Goal: Transaction & Acquisition: Purchase product/service

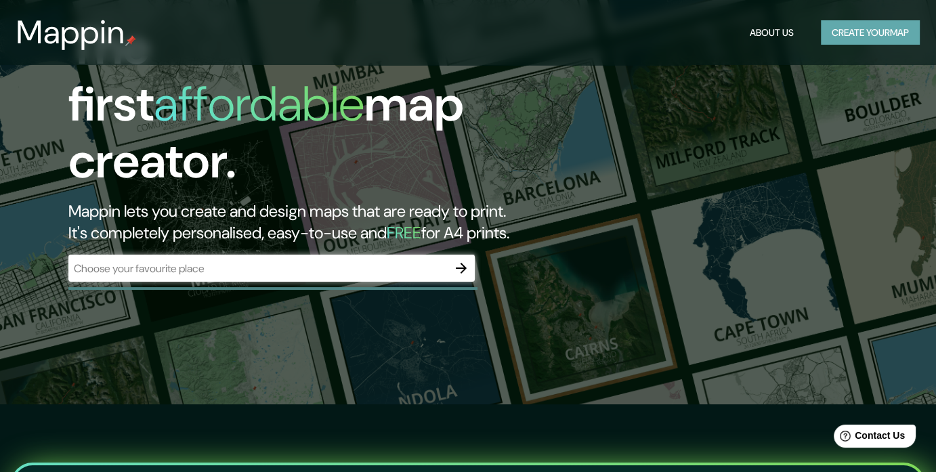
click at [833, 34] on button "Create your map" at bounding box center [870, 32] width 99 height 25
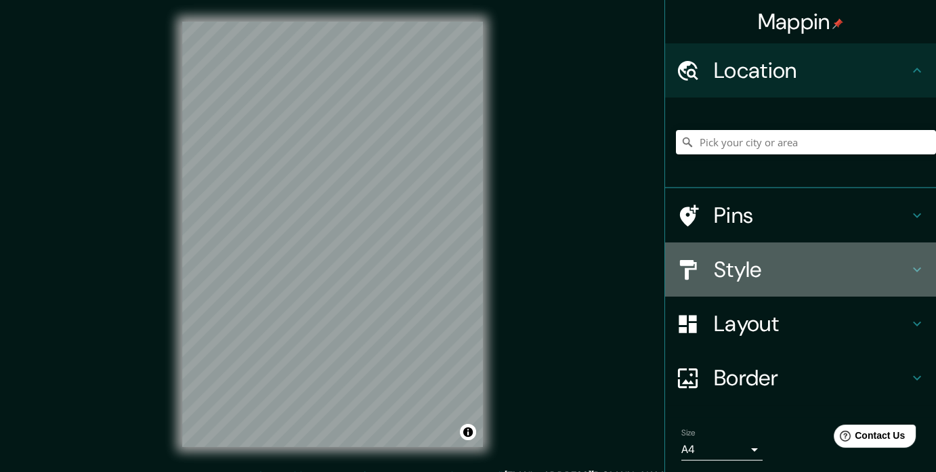
click at [811, 285] on div "Style" at bounding box center [800, 270] width 271 height 54
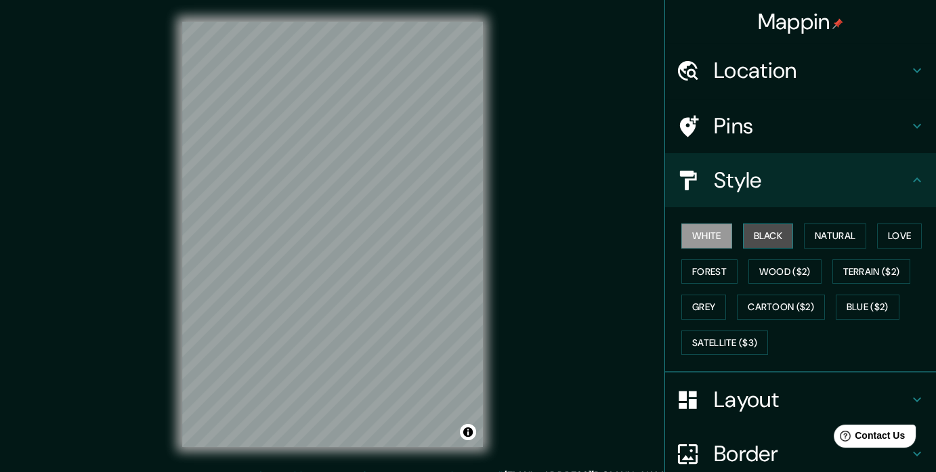
click at [766, 228] on button "Black" at bounding box center [768, 236] width 51 height 25
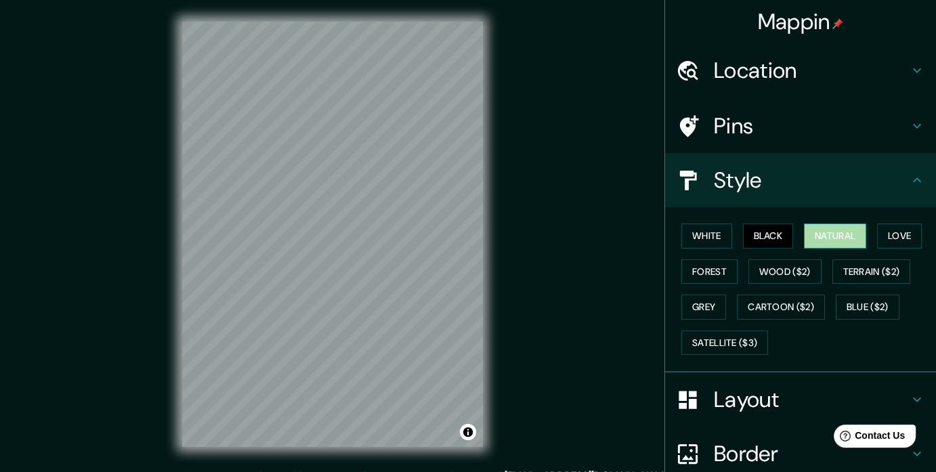
click at [804, 239] on button "Natural" at bounding box center [835, 236] width 62 height 25
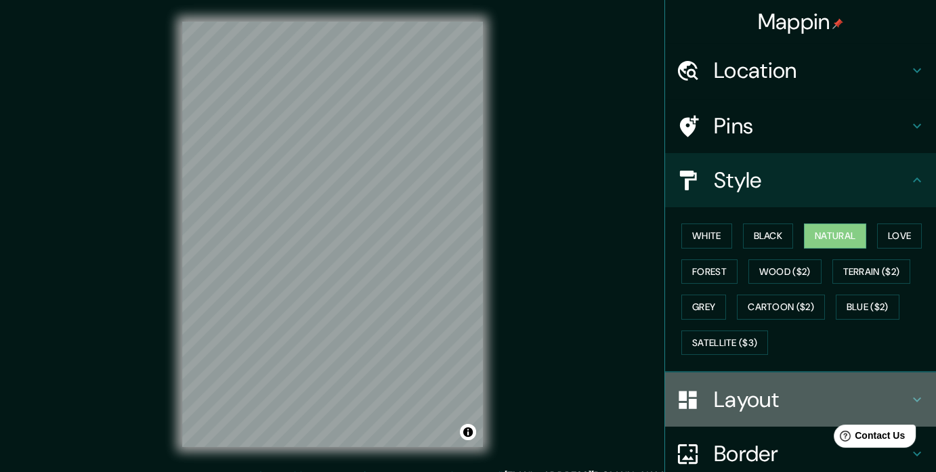
click at [773, 391] on h4 "Layout" at bounding box center [811, 399] width 195 height 27
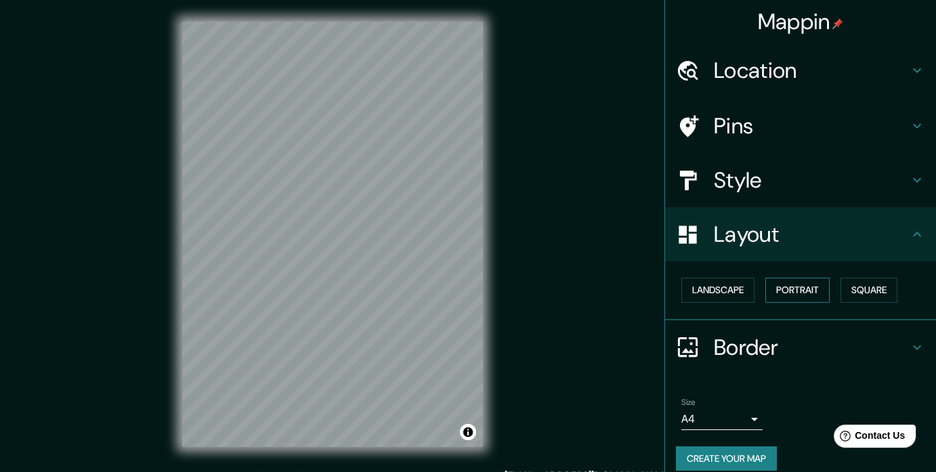
click at [776, 284] on button "Portrait" at bounding box center [798, 290] width 64 height 25
click at [874, 292] on button "Square" at bounding box center [869, 290] width 57 height 25
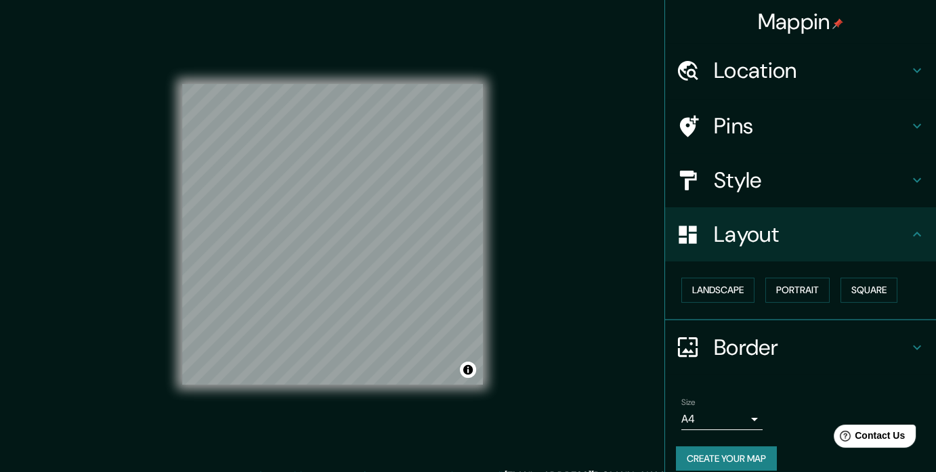
click at [751, 343] on h4 "Border" at bounding box center [811, 347] width 195 height 27
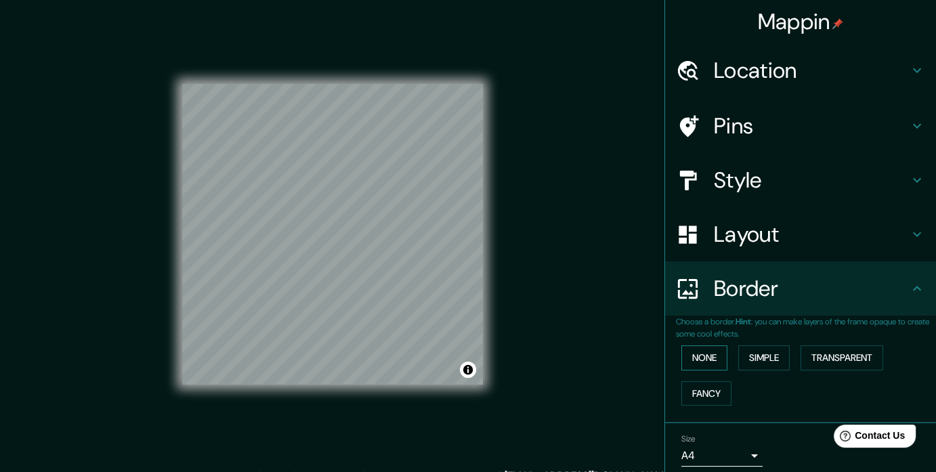
click at [710, 358] on button "None" at bounding box center [705, 358] width 46 height 25
click at [827, 363] on button "Transparent" at bounding box center [842, 358] width 83 height 25
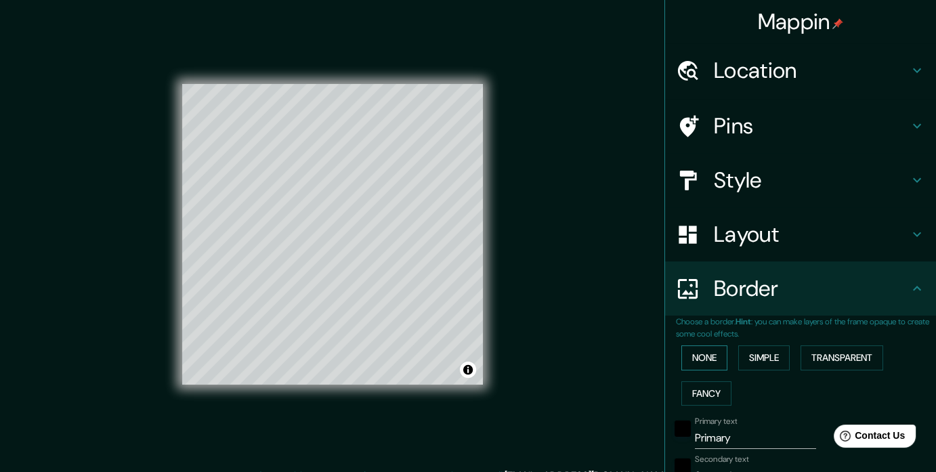
click at [716, 360] on button "None" at bounding box center [705, 358] width 46 height 25
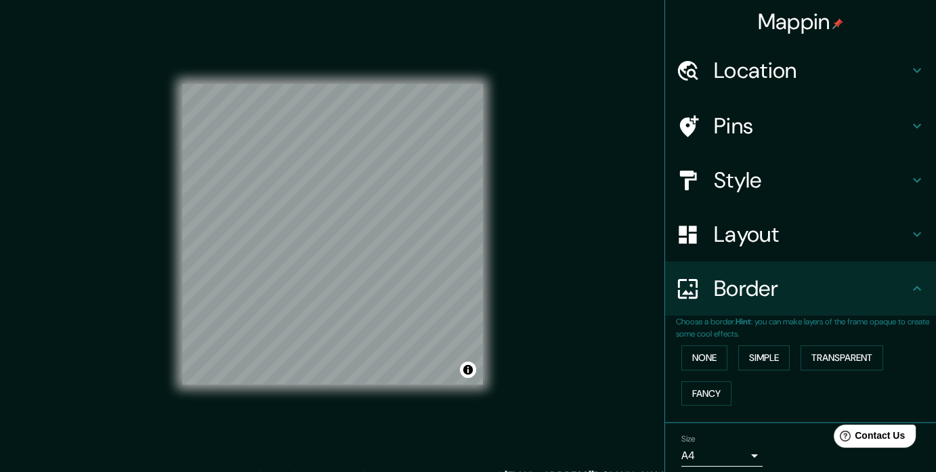
click at [841, 289] on h4 "Border" at bounding box center [811, 288] width 195 height 27
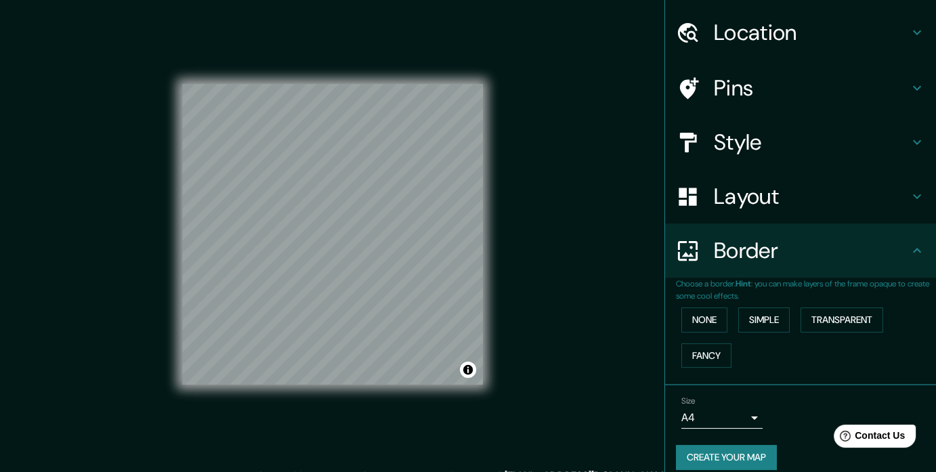
scroll to position [49, 0]
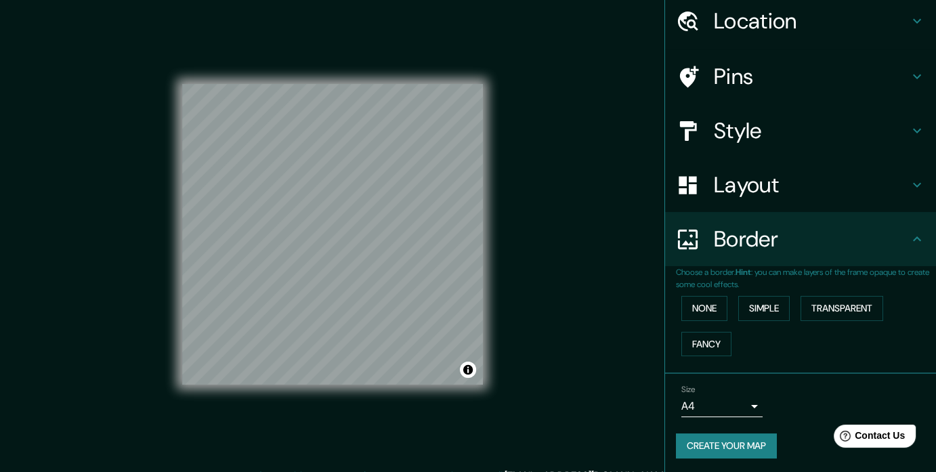
click at [730, 385] on div "Size A4 single" at bounding box center [722, 401] width 81 height 33
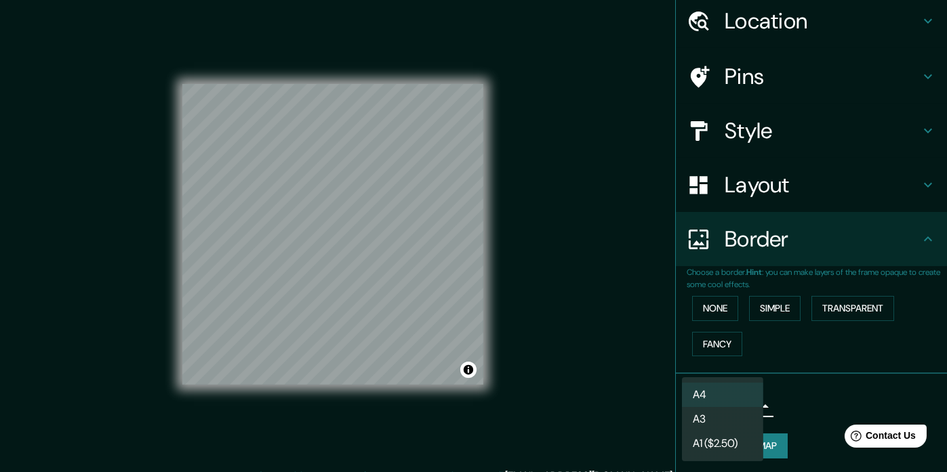
click at [726, 396] on body "Mappin Location Pins Style Layout Border Choose a border. Hint : you can make l…" at bounding box center [473, 236] width 947 height 472
click at [726, 413] on li "A3" at bounding box center [722, 419] width 81 height 24
type input "a4"
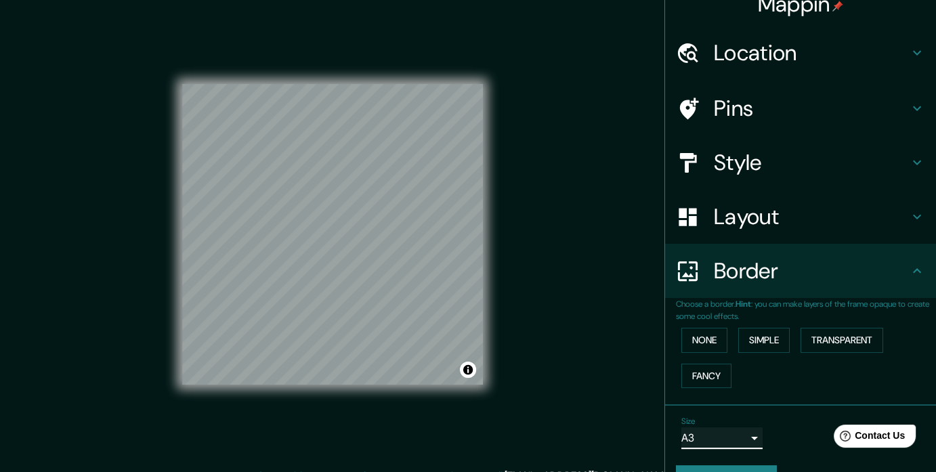
scroll to position [0, 0]
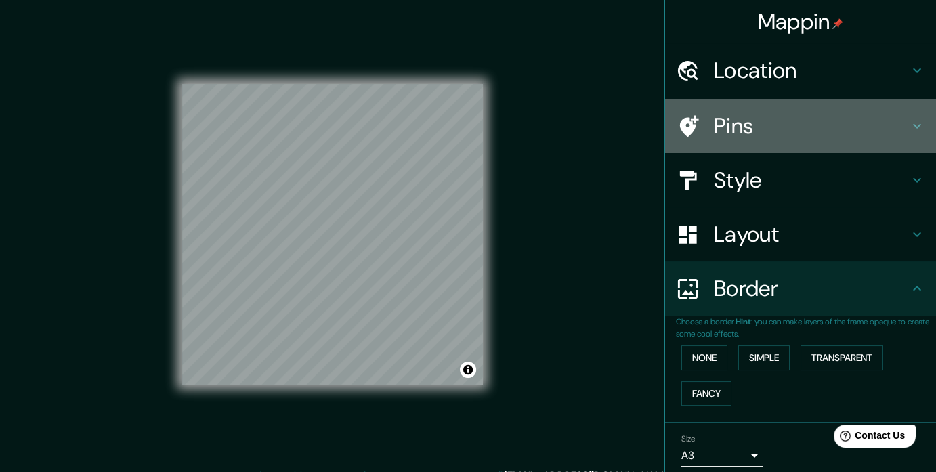
click at [806, 123] on h4 "Pins" at bounding box center [811, 125] width 195 height 27
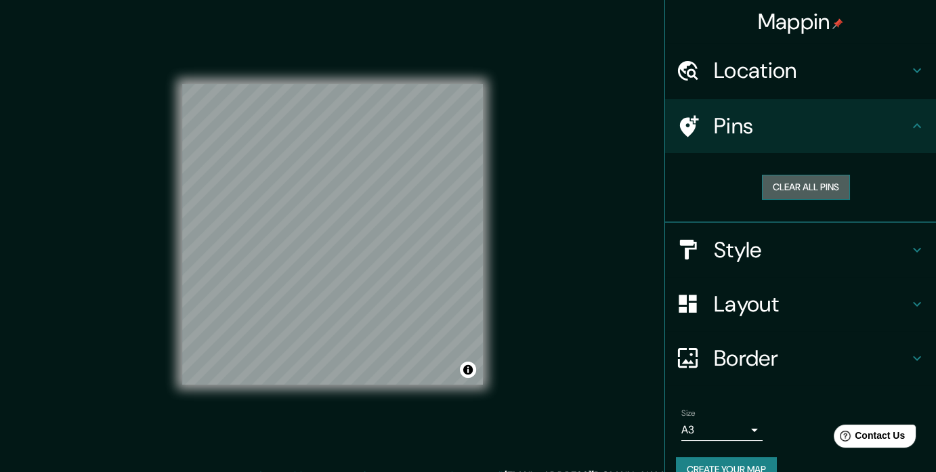
click at [789, 180] on button "Clear all pins" at bounding box center [806, 187] width 88 height 25
click at [862, 116] on h4 "Pins" at bounding box center [811, 125] width 195 height 27
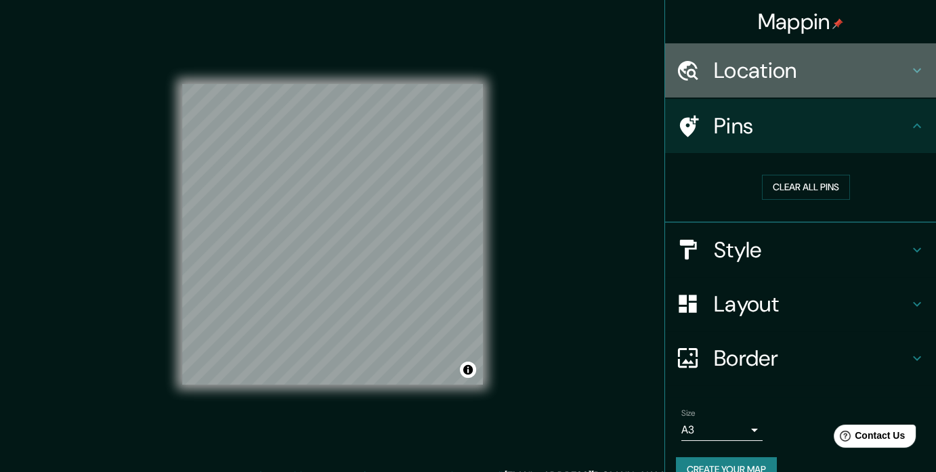
click at [884, 76] on h4 "Location" at bounding box center [811, 70] width 195 height 27
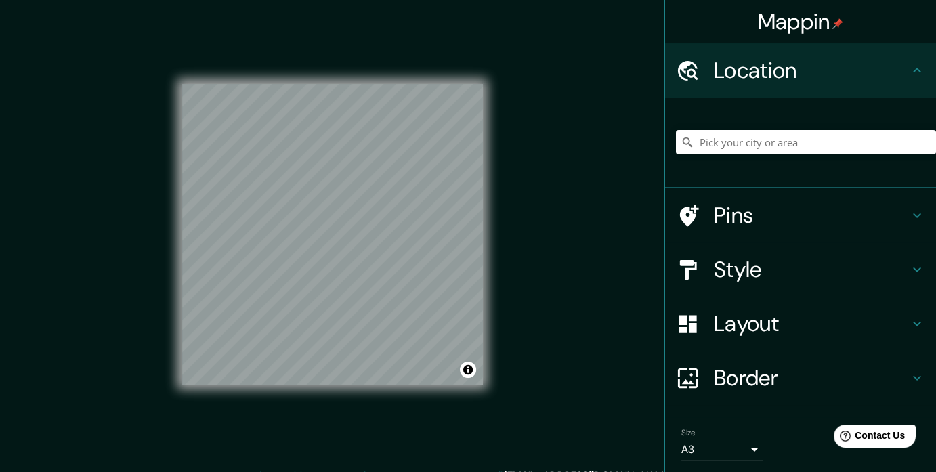
click at [812, 259] on h4 "Style" at bounding box center [811, 269] width 195 height 27
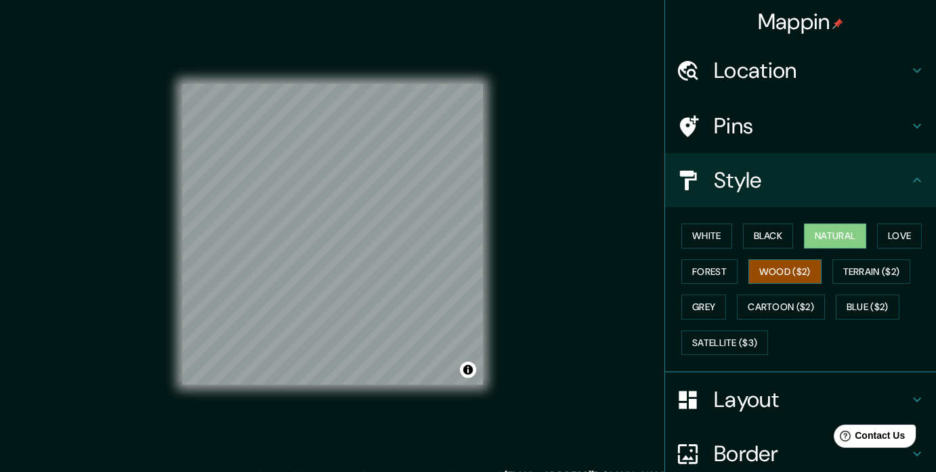
click at [799, 274] on button "Wood ($2)" at bounding box center [785, 272] width 73 height 25
click at [730, 274] on div "White Black Natural Love Forest Wood ($2) Terrain ($2) Grey Cartoon ($2) Blue (…" at bounding box center [806, 289] width 260 height 142
click at [714, 274] on button "Forest" at bounding box center [710, 272] width 56 height 25
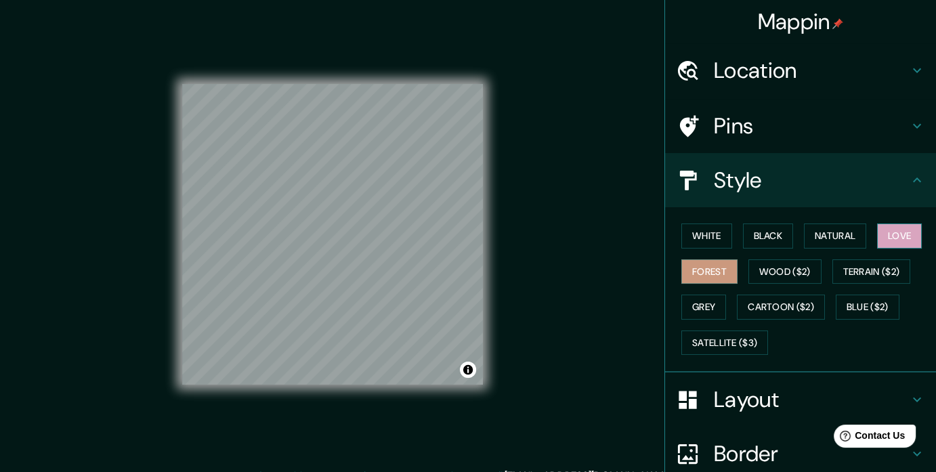
click at [887, 236] on button "Love" at bounding box center [900, 236] width 45 height 25
click at [804, 246] on button "Natural" at bounding box center [835, 236] width 62 height 25
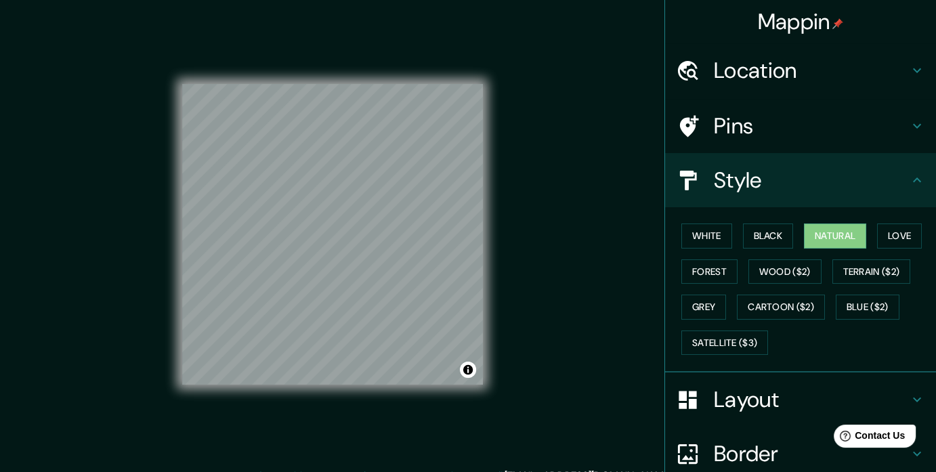
click at [763, 66] on h4 "Location" at bounding box center [811, 70] width 195 height 27
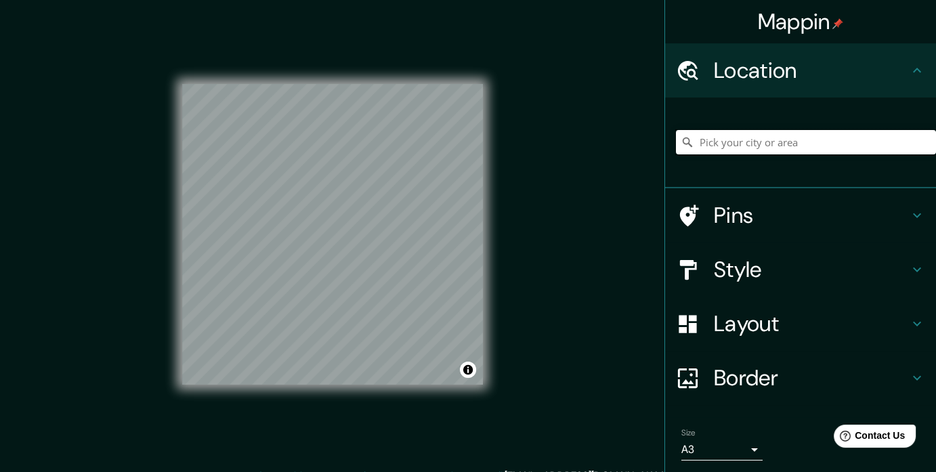
click at [735, 143] on input "Pick your city or area" at bounding box center [806, 142] width 260 height 24
paste input "PUNCAK GUNUNG SAHARI 10 MDPL"
type input "[STREET_ADDRESS][US_STATE]"
click at [920, 144] on icon "Clear" at bounding box center [925, 142] width 11 height 11
click at [511, 220] on div "Mappin Location [STREET_ADDRESS][US_STATE] Pins Style Layout Border Choose a bo…" at bounding box center [468, 245] width 936 height 490
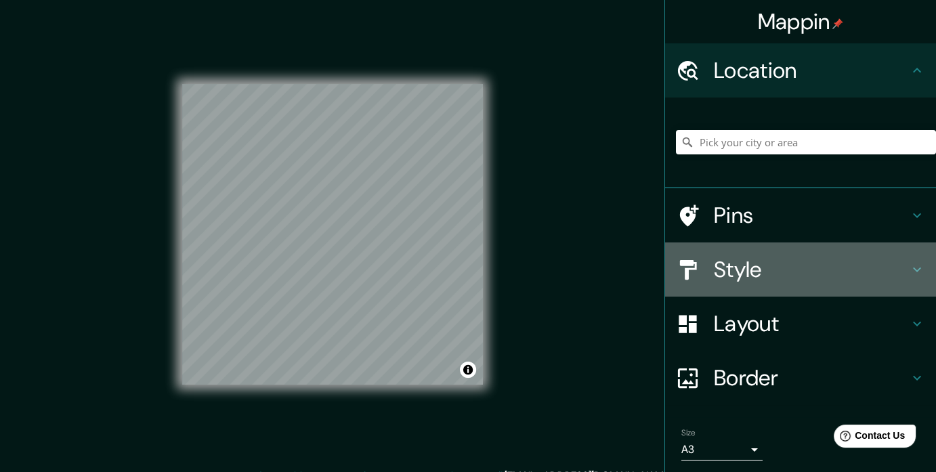
click at [750, 273] on h4 "Style" at bounding box center [811, 269] width 195 height 27
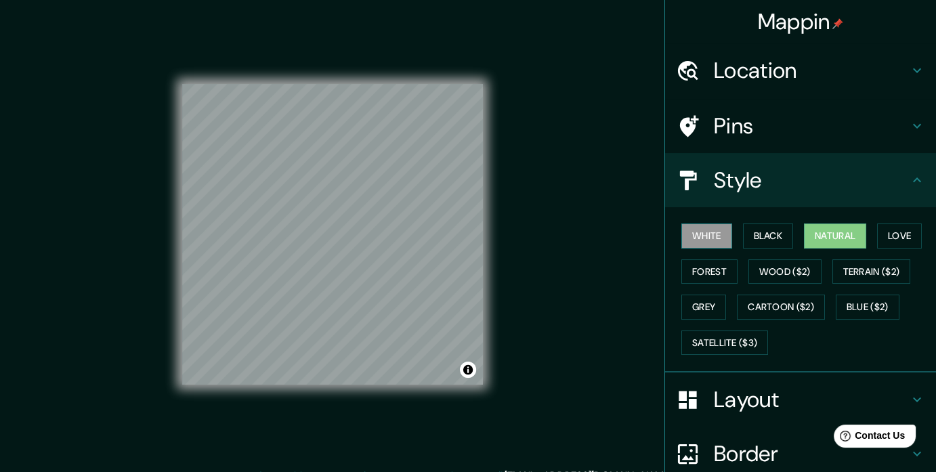
click at [699, 230] on button "White" at bounding box center [707, 236] width 51 height 25
click at [726, 232] on div "White Black Natural Love Forest Wood ($2) Terrain ($2) Grey Cartoon ($2) Blue (…" at bounding box center [806, 289] width 260 height 142
click at [754, 233] on button "Black" at bounding box center [768, 236] width 51 height 25
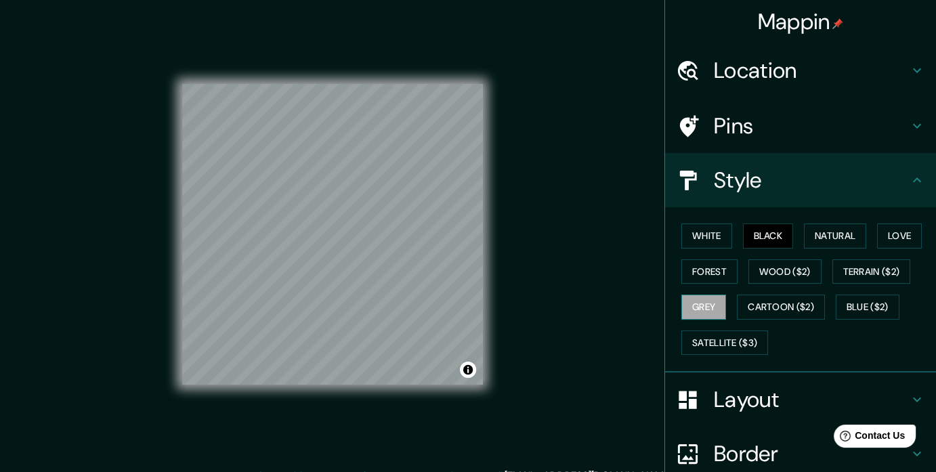
click at [701, 302] on button "Grey" at bounding box center [704, 307] width 45 height 25
click at [699, 274] on button "Forest" at bounding box center [710, 272] width 56 height 25
click at [701, 296] on button "Grey" at bounding box center [704, 307] width 45 height 25
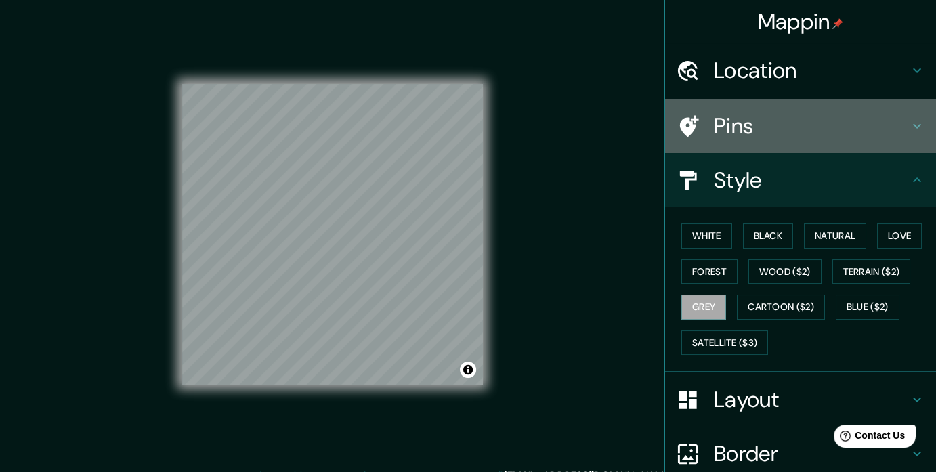
click at [784, 138] on h4 "Pins" at bounding box center [811, 125] width 195 height 27
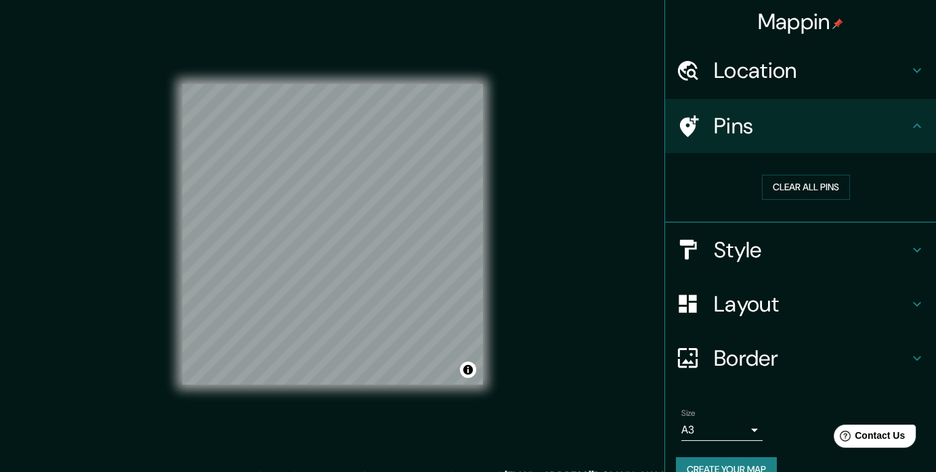
click at [784, 138] on h4 "Pins" at bounding box center [811, 125] width 195 height 27
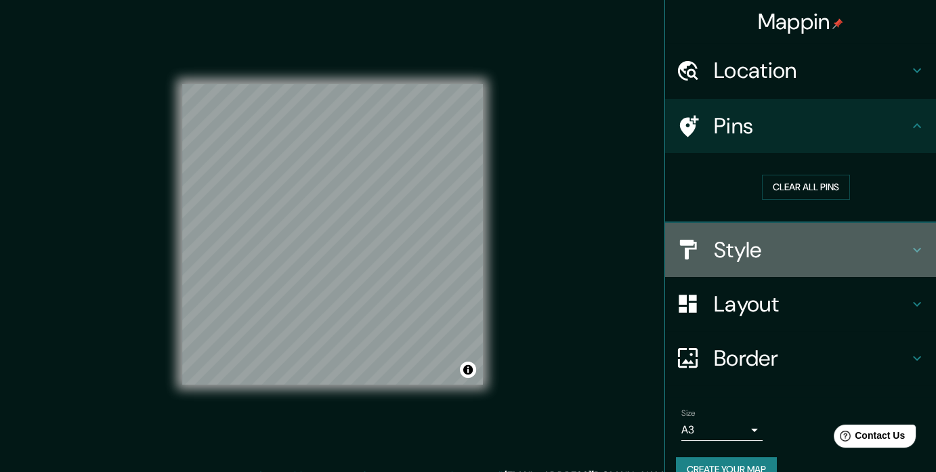
click at [777, 272] on div "Style" at bounding box center [800, 250] width 271 height 54
